Goal: Task Accomplishment & Management: Manage account settings

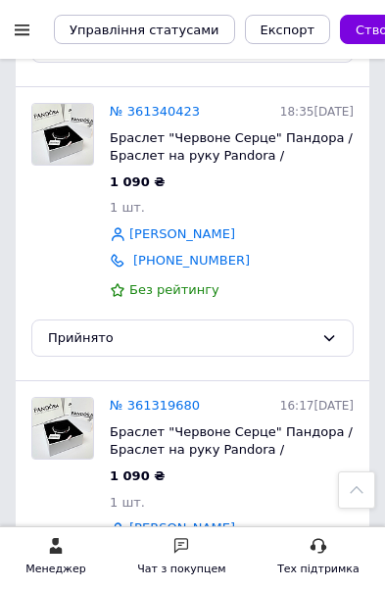
scroll to position [1527, 0]
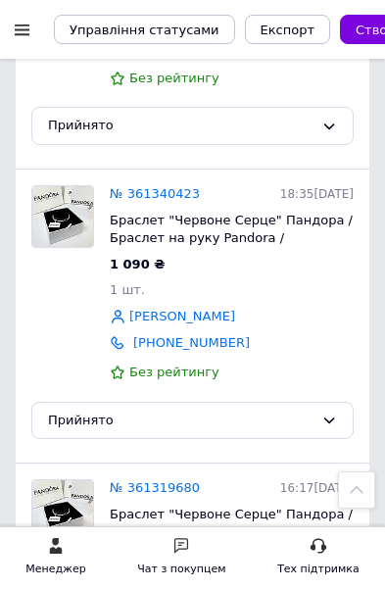
click at [163, 186] on link "№ 361340423" at bounding box center [155, 193] width 90 height 15
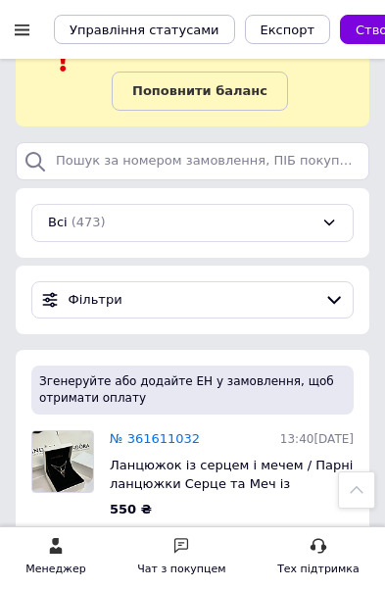
scroll to position [4, 0]
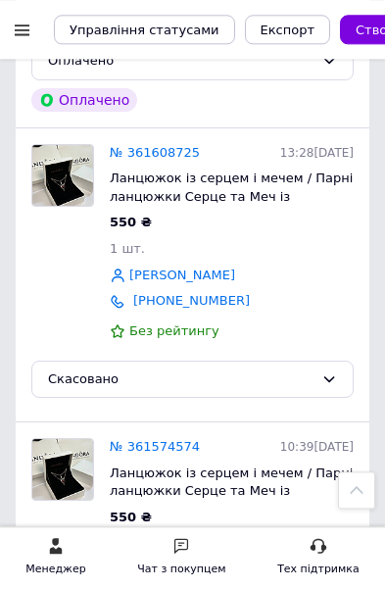
scroll to position [567, 0]
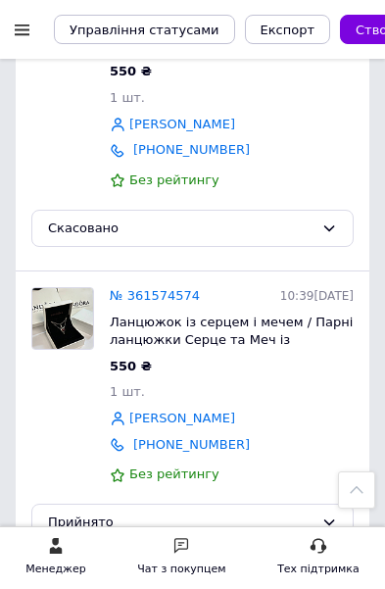
scroll to position [841, 0]
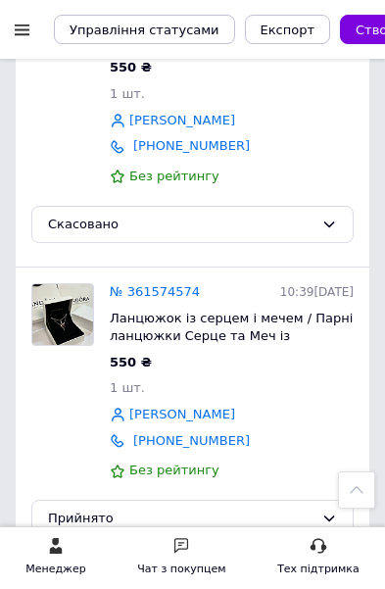
click at [203, 579] on div "Чат з покупцем" at bounding box center [181, 558] width 88 height 42
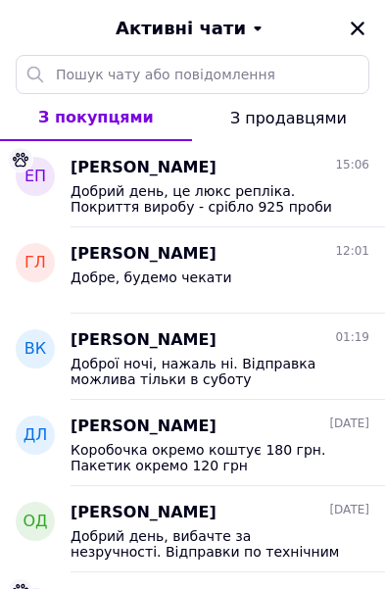
click at [331, 191] on span "Добрий день, це люкс репліка. Покриття виробу - срібло 925 проби" at bounding box center [206, 198] width 271 height 31
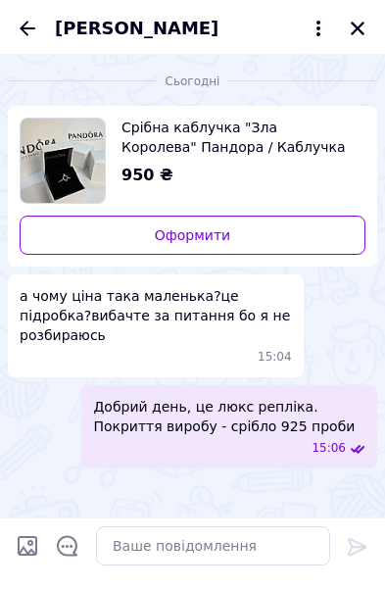
click at [363, 33] on icon "Закрити" at bounding box center [358, 29] width 14 height 14
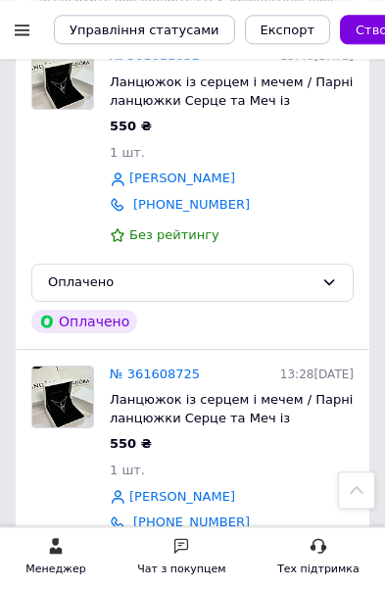
scroll to position [376, 0]
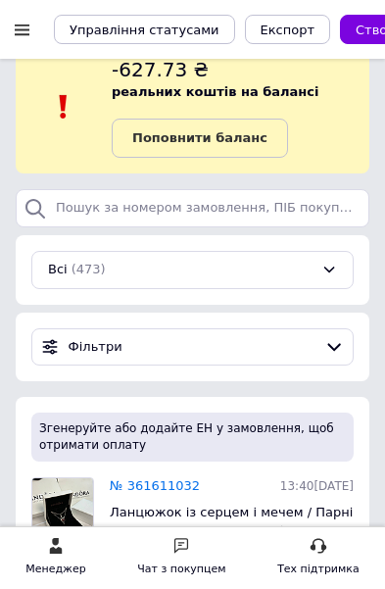
scroll to position [33, 0]
